Goal: Information Seeking & Learning: Learn about a topic

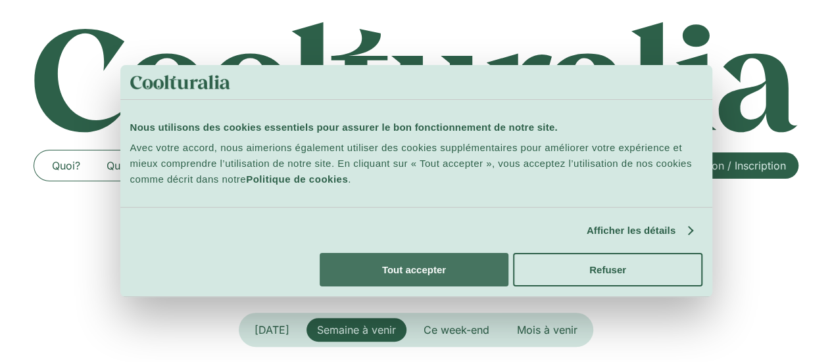
click at [508, 253] on button "Tout accepter" at bounding box center [414, 270] width 189 height 34
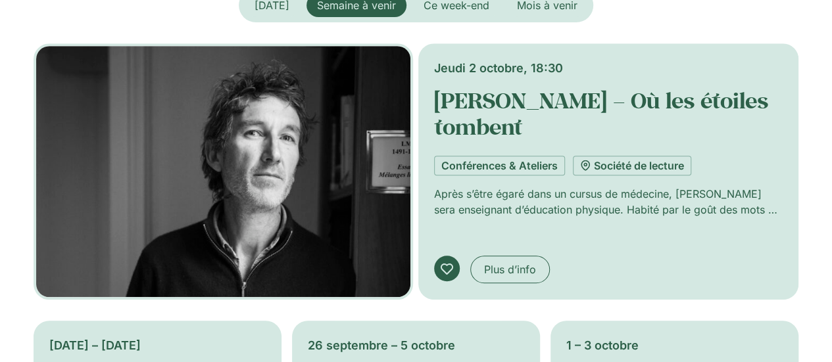
scroll to position [250, 0]
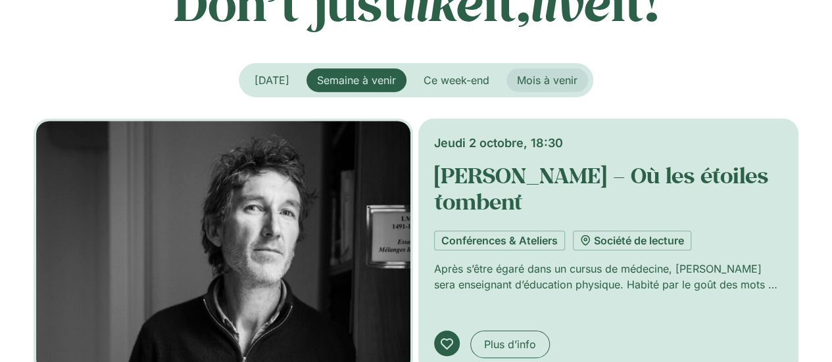
click at [567, 82] on span "Mois à venir" at bounding box center [547, 80] width 61 height 13
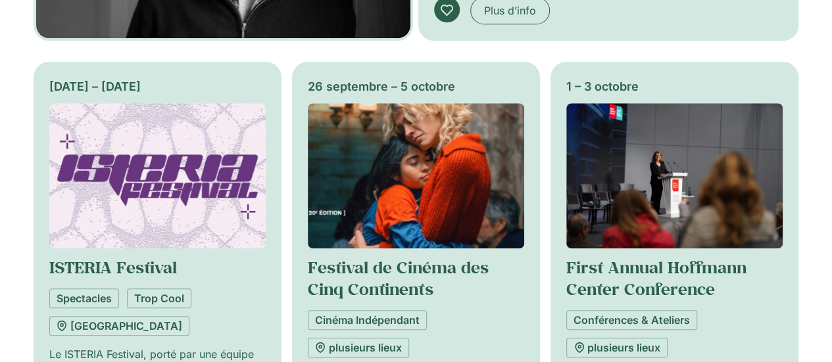
scroll to position [0, 0]
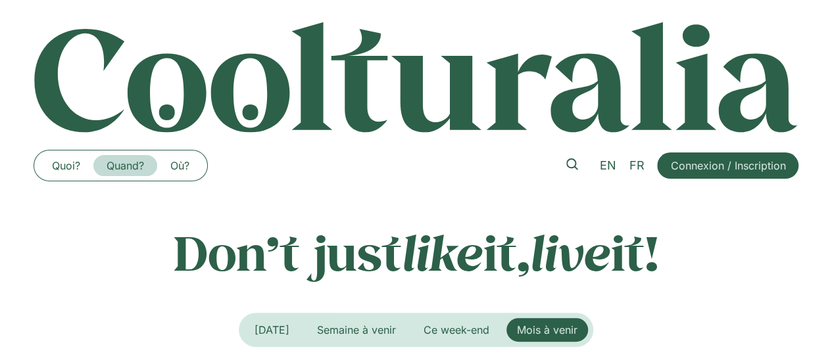
click at [134, 166] on link "Quand?" at bounding box center [125, 165] width 64 height 21
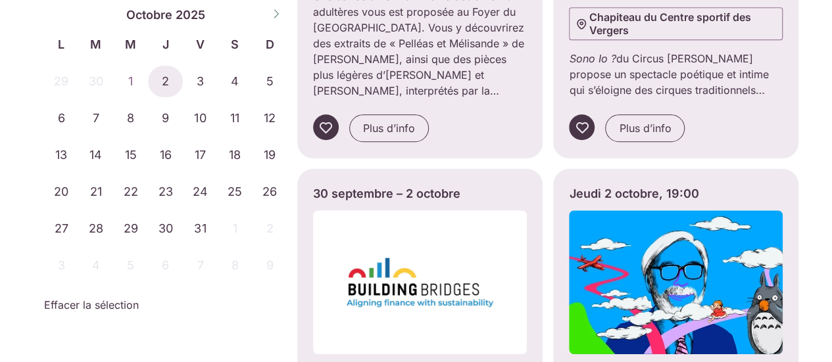
scroll to position [468, 0]
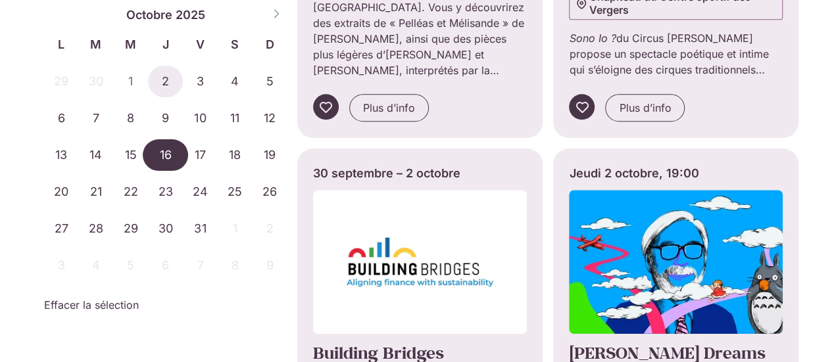
click at [167, 157] on span "16" at bounding box center [165, 155] width 35 height 32
click at [202, 155] on span "17" at bounding box center [200, 155] width 35 height 32
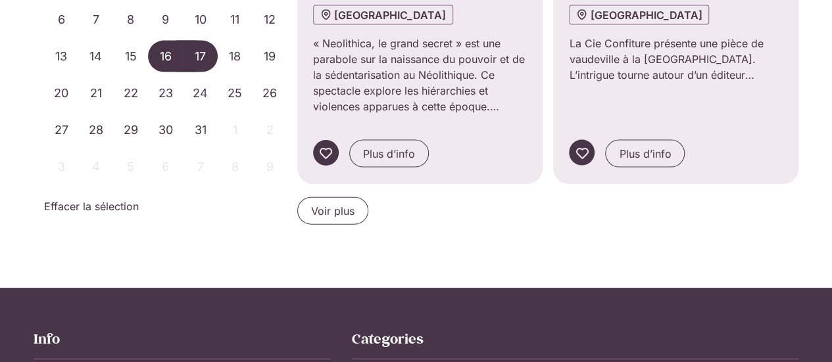
scroll to position [1383, 0]
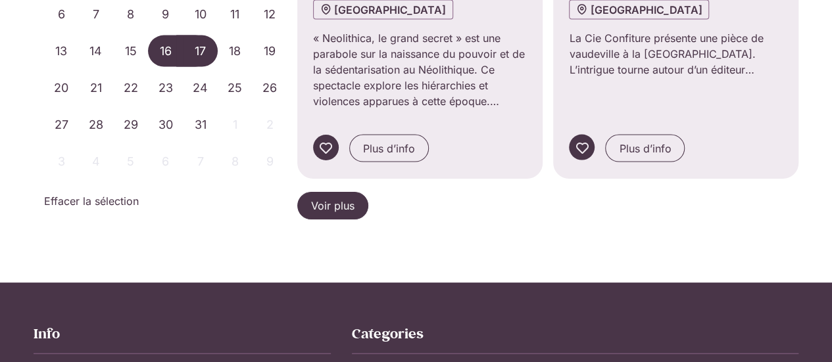
click at [349, 198] on span "Voir plus" at bounding box center [332, 206] width 43 height 16
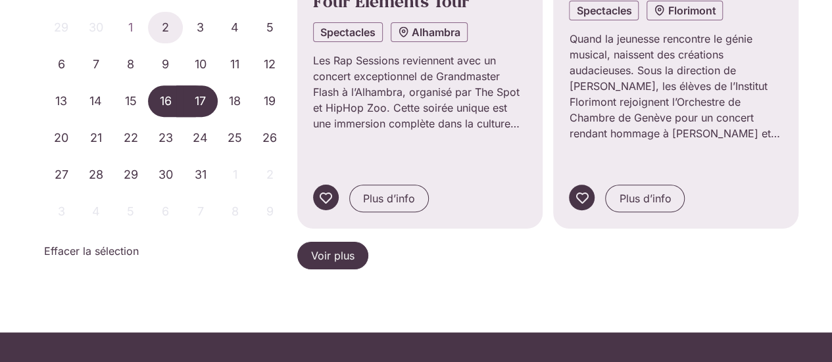
scroll to position [2721, 0]
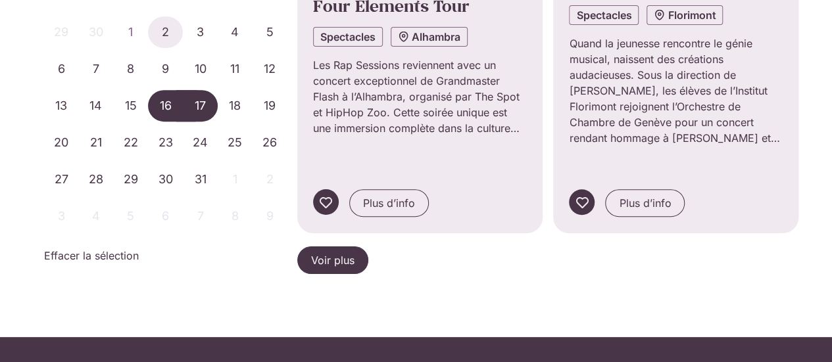
click at [345, 253] on span "Voir plus" at bounding box center [332, 261] width 43 height 16
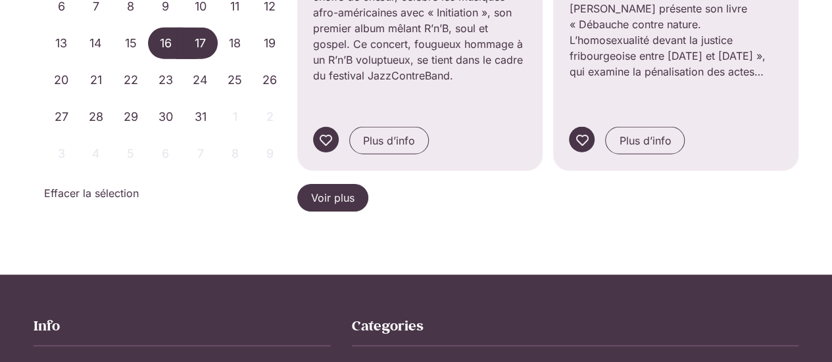
scroll to position [4205, 0]
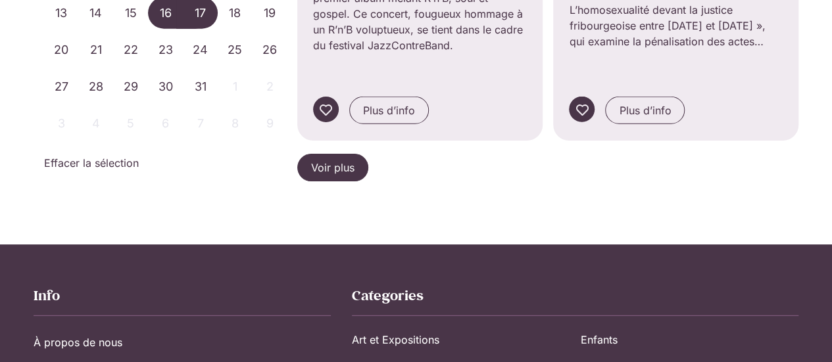
click at [341, 160] on span "Voir plus" at bounding box center [332, 168] width 43 height 16
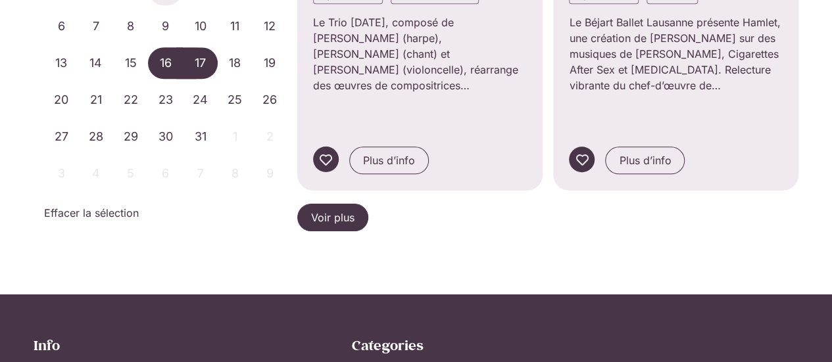
click at [341, 210] on span "Voir plus" at bounding box center [332, 218] width 43 height 16
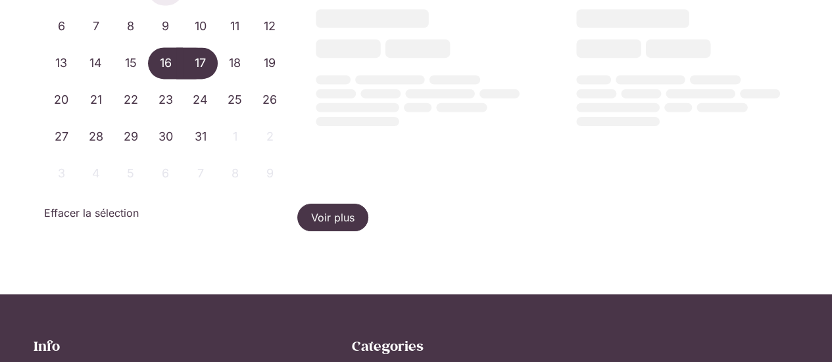
click at [341, 210] on span "Voir plus" at bounding box center [332, 218] width 43 height 16
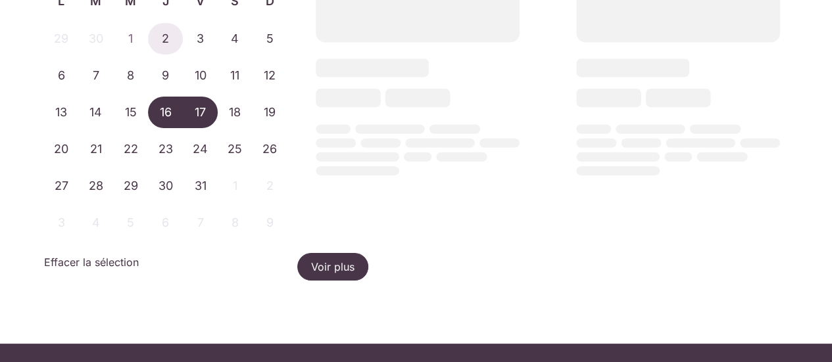
click at [341, 259] on span "Voir plus" at bounding box center [332, 267] width 43 height 16
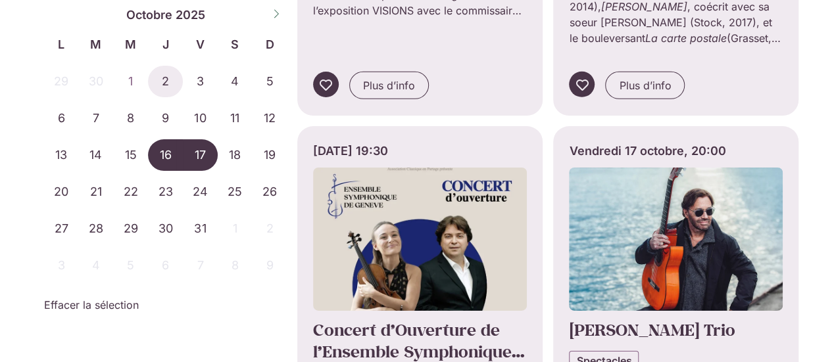
scroll to position [7001, 0]
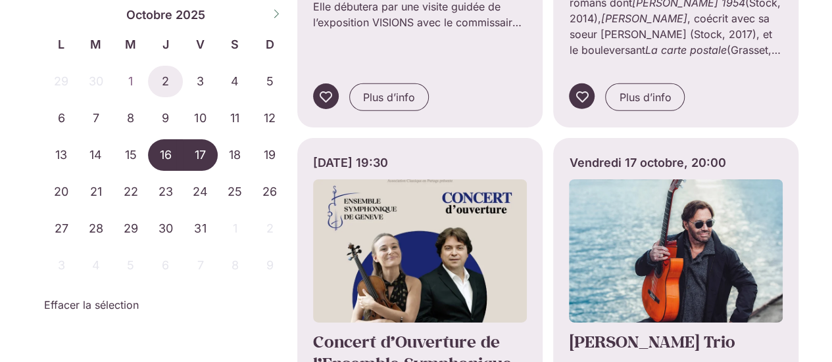
drag, startPoint x: 827, startPoint y: 290, endPoint x: 822, endPoint y: 255, distance: 36.0
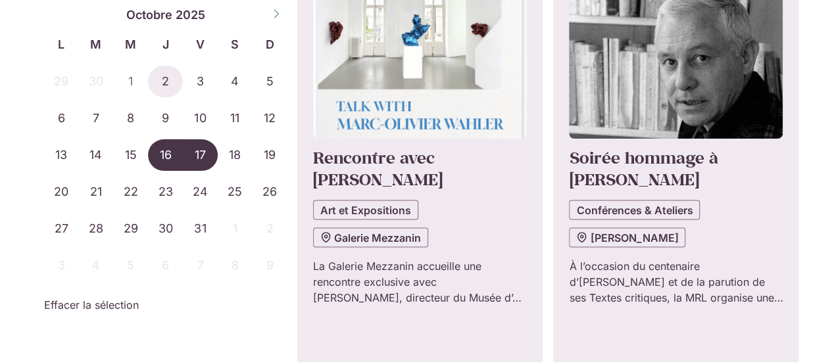
scroll to position [6246, 0]
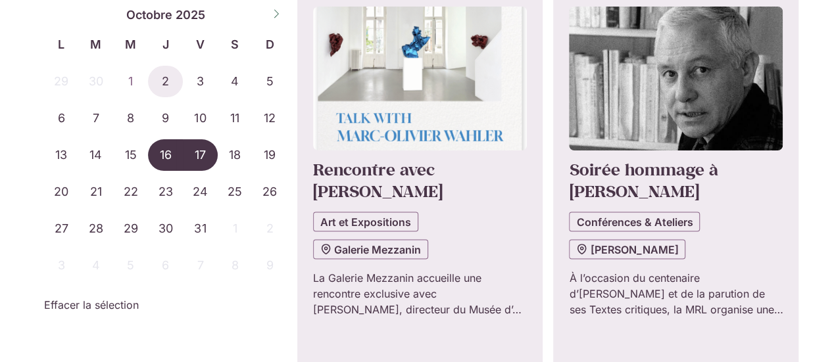
click at [176, 149] on span "16" at bounding box center [165, 155] width 35 height 32
click at [202, 156] on span "17" at bounding box center [200, 155] width 35 height 32
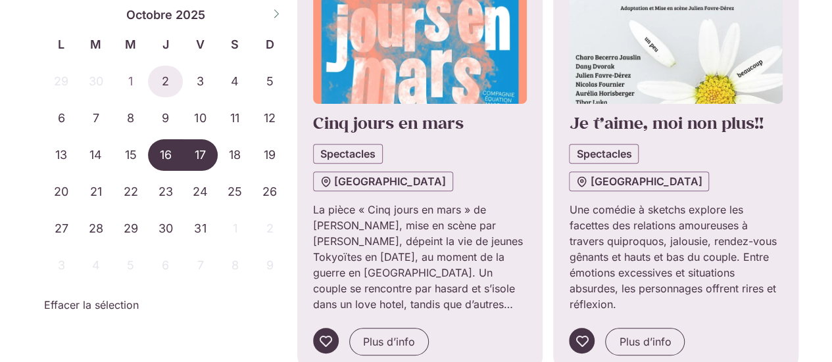
scroll to position [0, 0]
